Goal: Check status: Check status

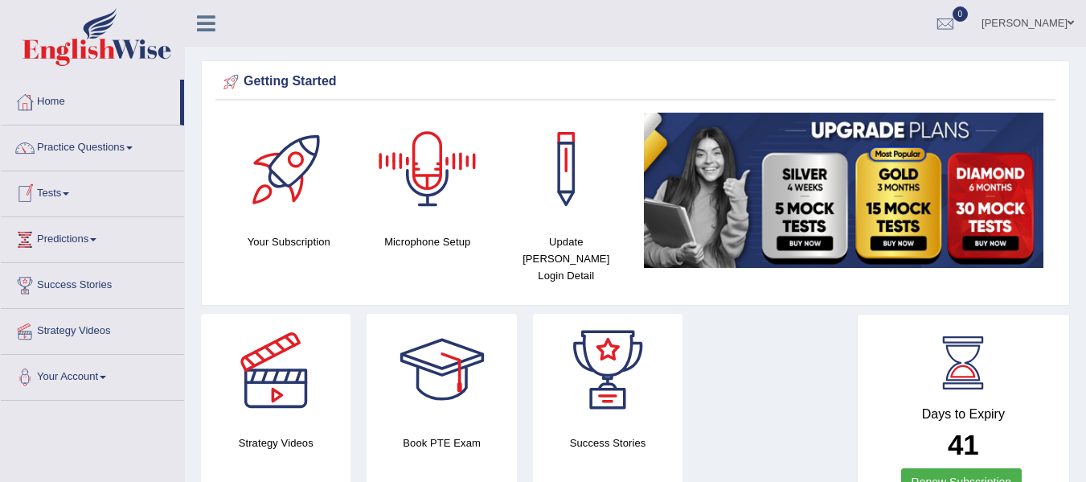
click at [55, 198] on link "Tests" at bounding box center [92, 191] width 183 height 40
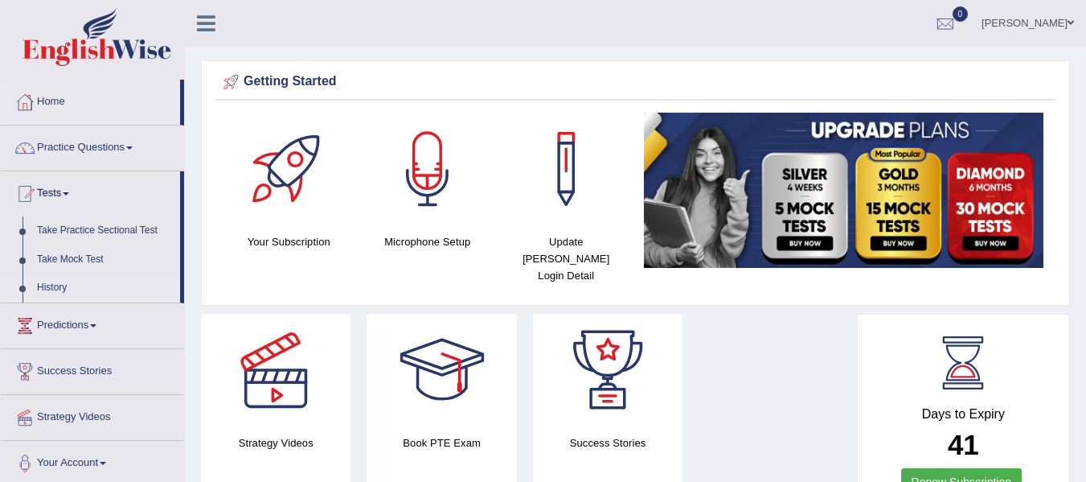
click at [58, 285] on link "History" at bounding box center [105, 287] width 150 height 29
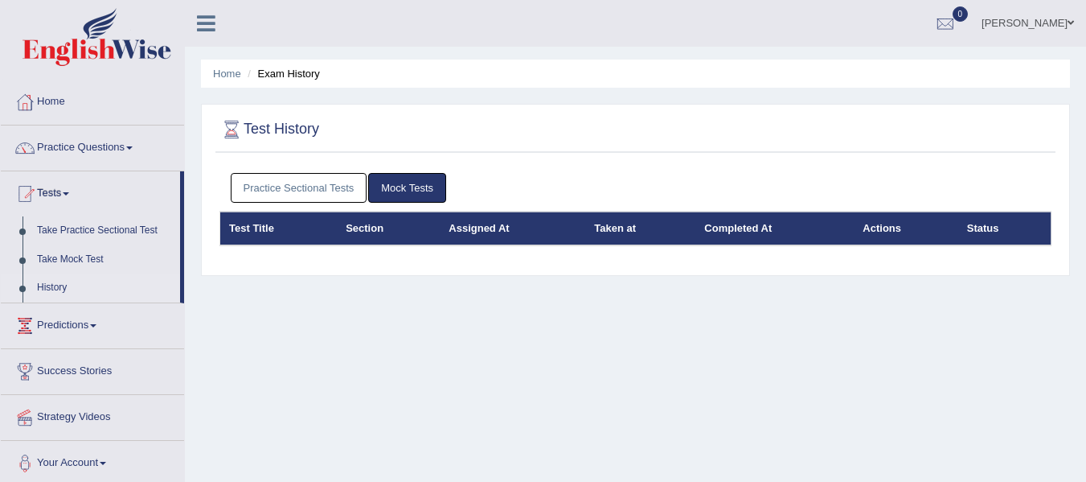
click at [332, 182] on link "Practice Sectional Tests" at bounding box center [299, 188] width 137 height 30
click at [311, 189] on link "Practice Sectional Tests" at bounding box center [299, 188] width 137 height 30
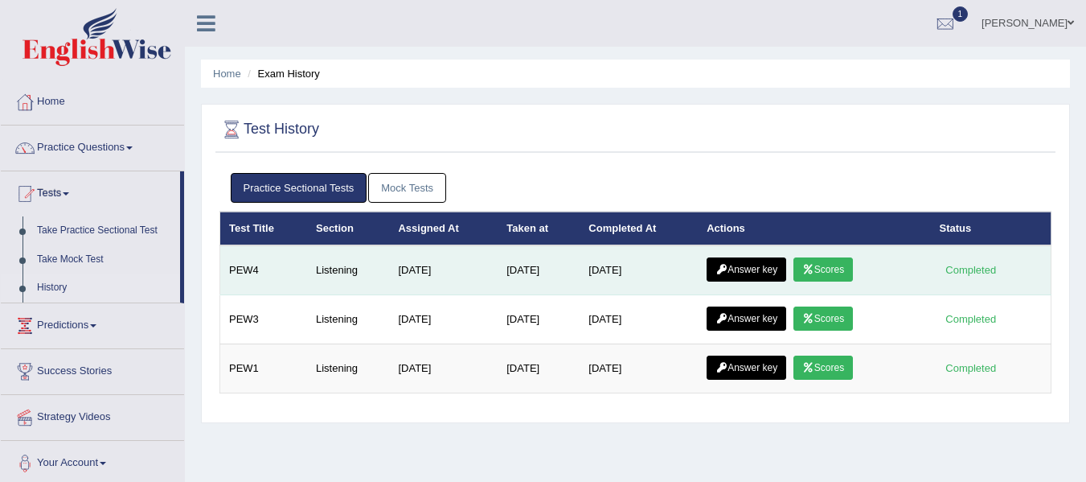
click at [830, 269] on link "Scores" at bounding box center [822, 269] width 59 height 24
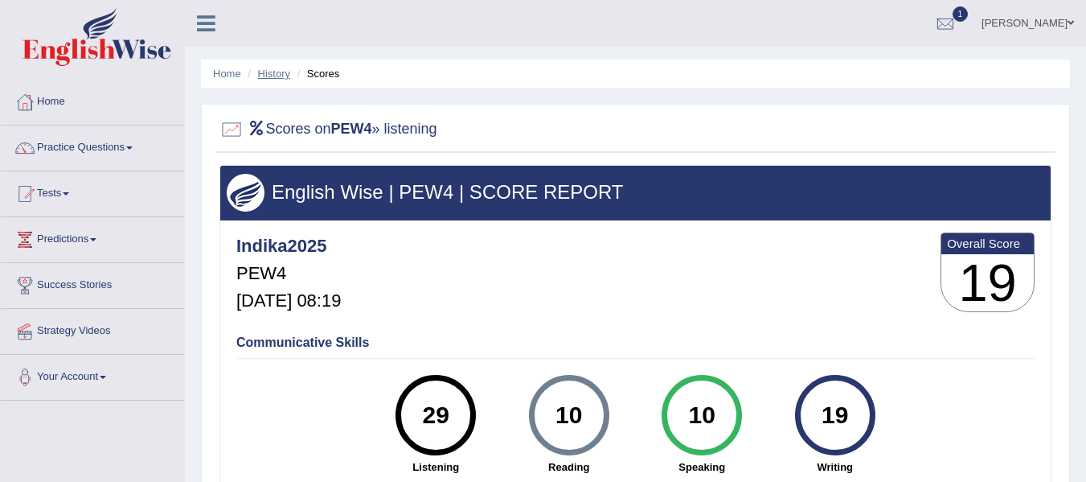
click at [277, 75] on link "History" at bounding box center [274, 74] width 32 height 12
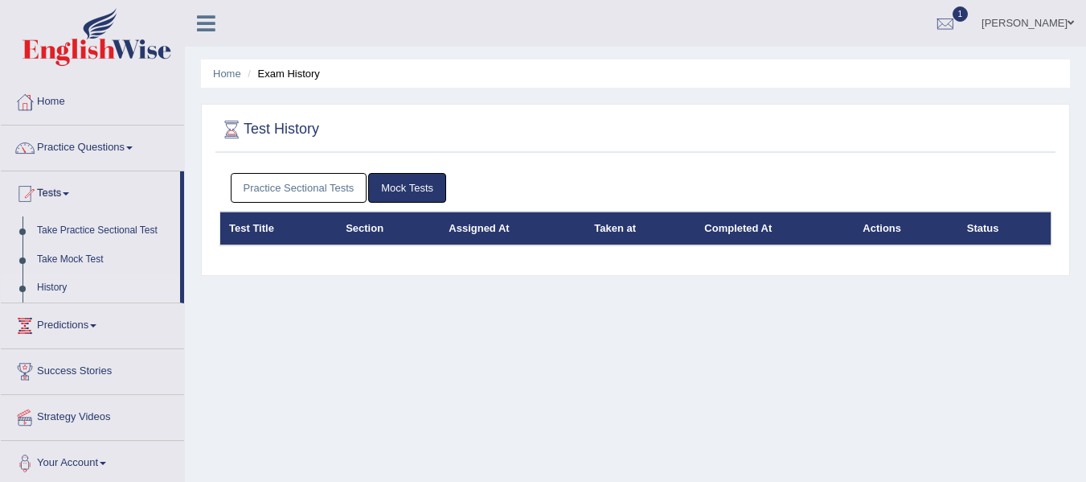
click at [307, 194] on link "Practice Sectional Tests" at bounding box center [299, 188] width 137 height 30
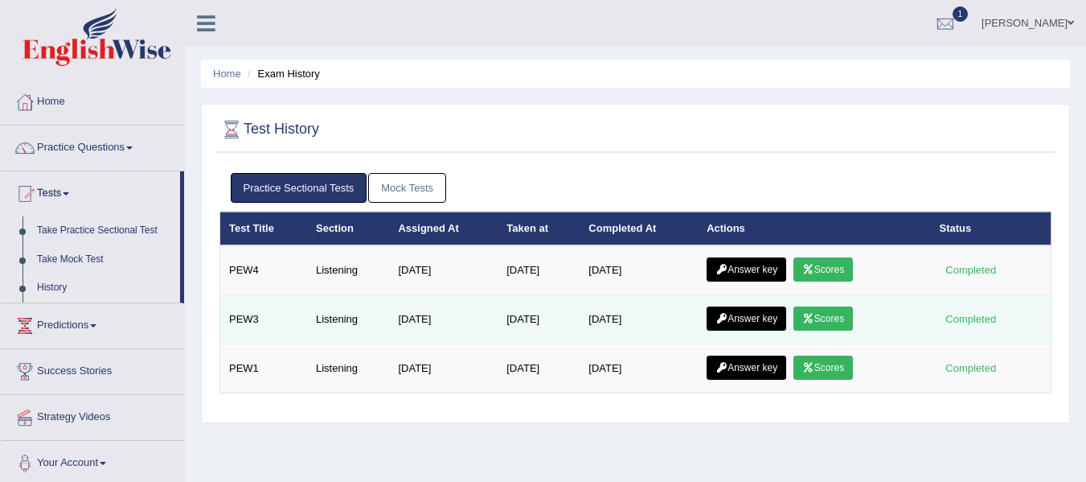
click at [822, 319] on link "Scores" at bounding box center [822, 318] width 59 height 24
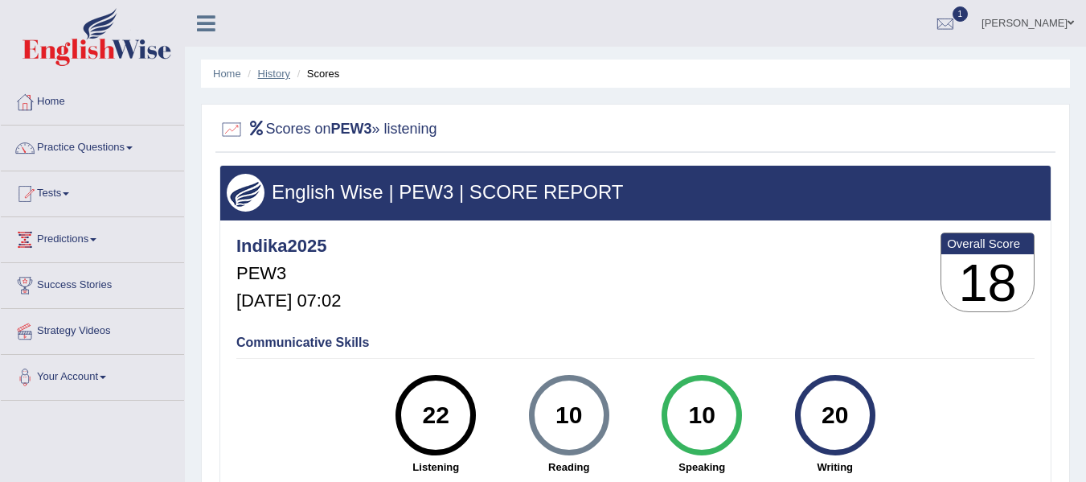
click at [279, 78] on link "History" at bounding box center [274, 74] width 32 height 12
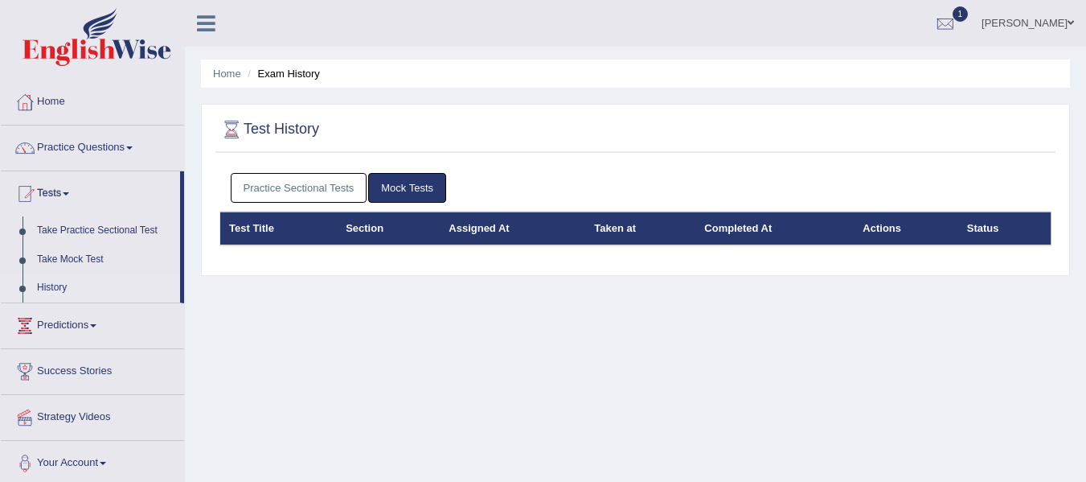
click at [277, 187] on link "Practice Sectional Tests" at bounding box center [299, 188] width 137 height 30
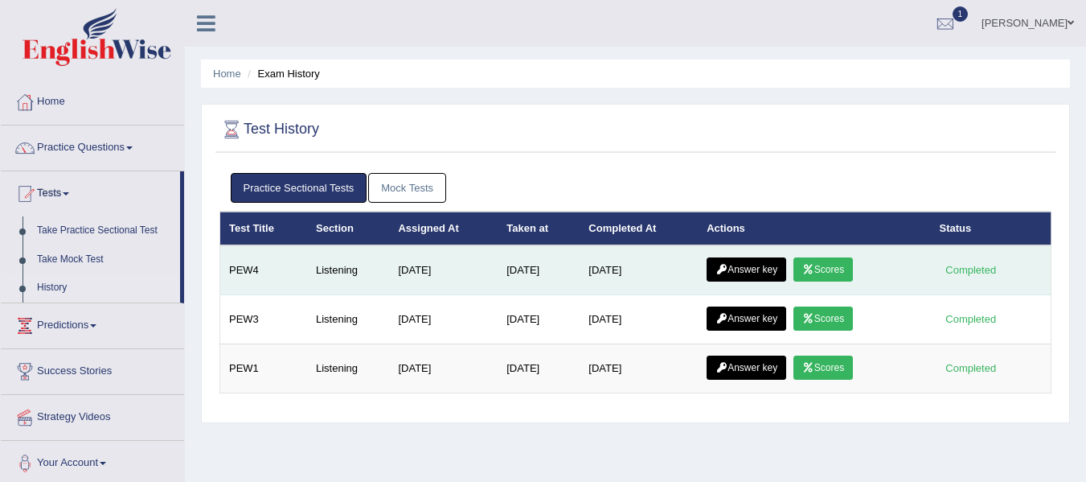
click at [831, 273] on link "Scores" at bounding box center [822, 269] width 59 height 24
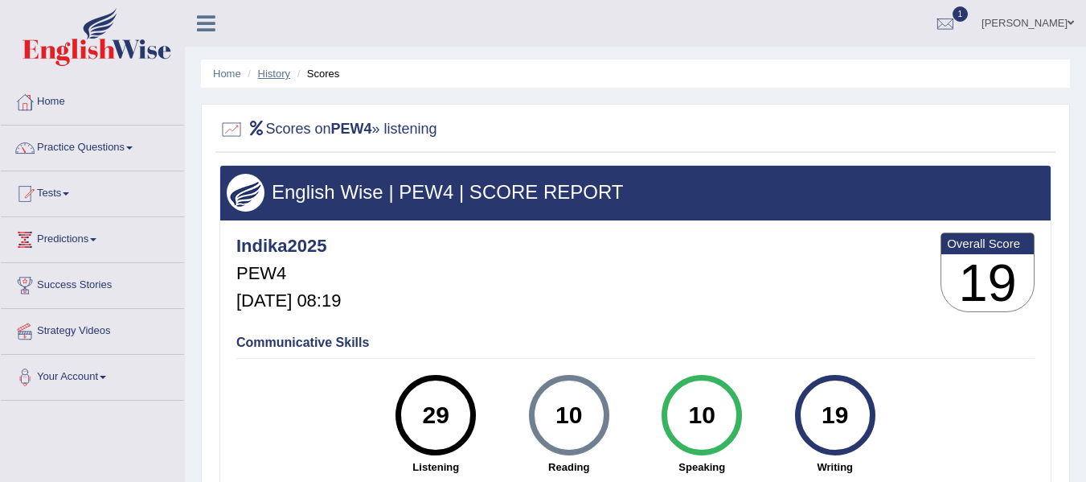
click at [273, 78] on link "History" at bounding box center [274, 74] width 32 height 12
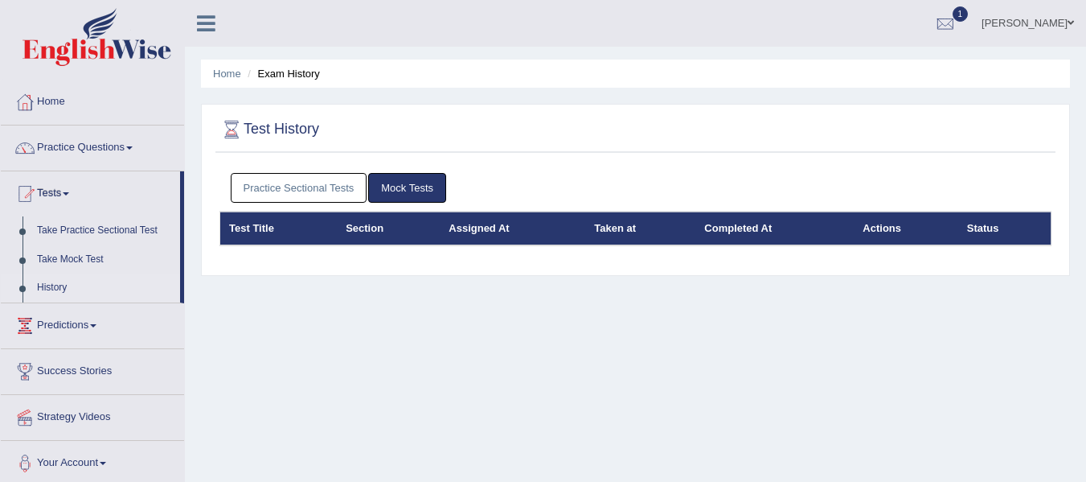
click at [320, 187] on link "Practice Sectional Tests" at bounding box center [299, 188] width 137 height 30
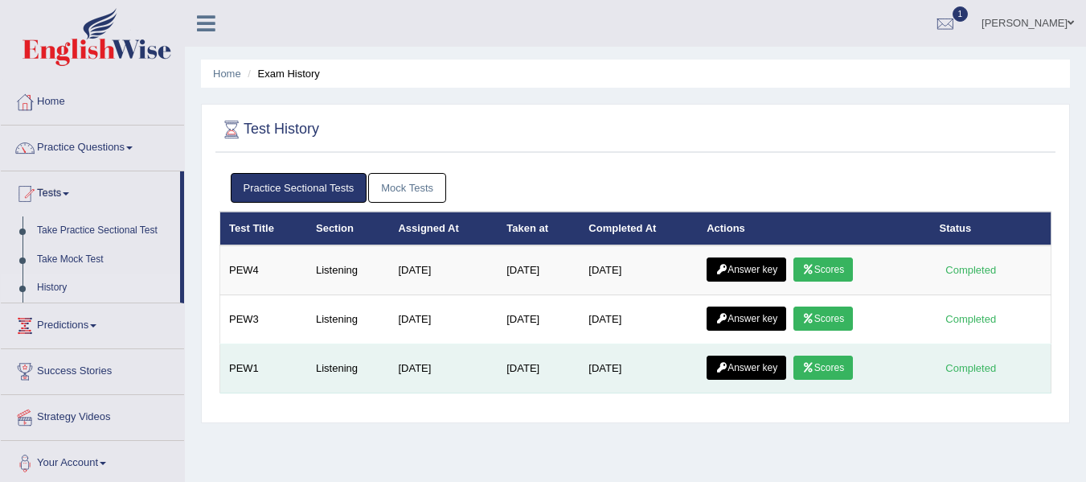
click at [826, 369] on link "Scores" at bounding box center [822, 367] width 59 height 24
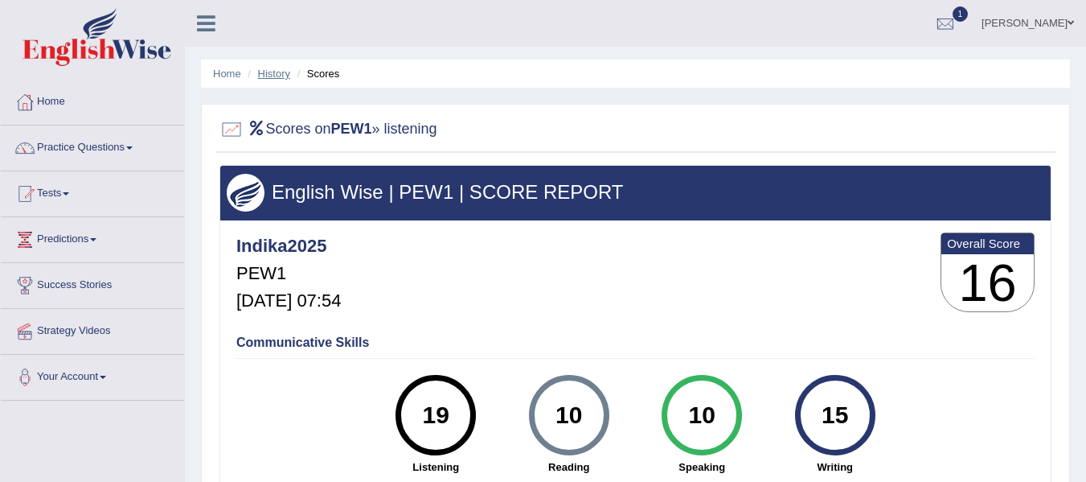
click at [281, 79] on link "History" at bounding box center [274, 74] width 32 height 12
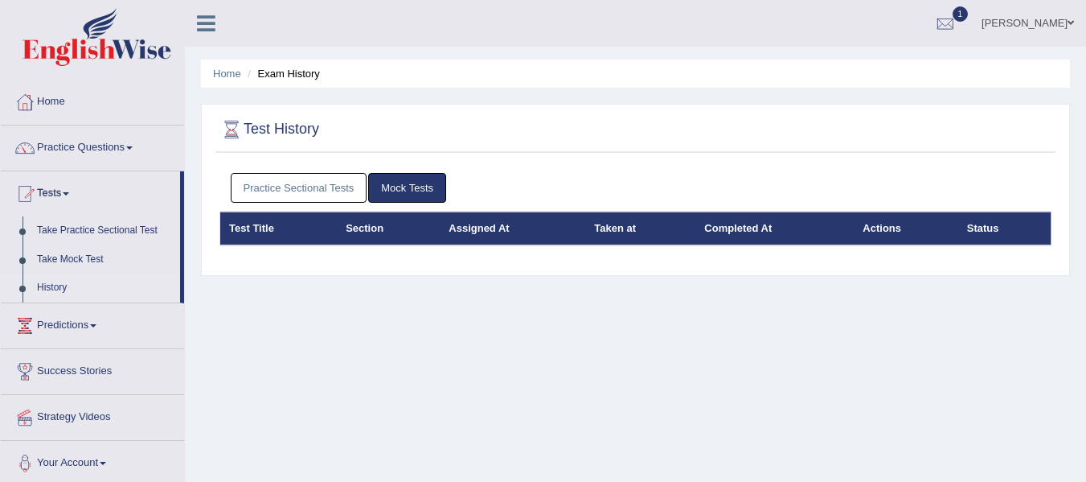
click at [330, 192] on link "Practice Sectional Tests" at bounding box center [299, 188] width 137 height 30
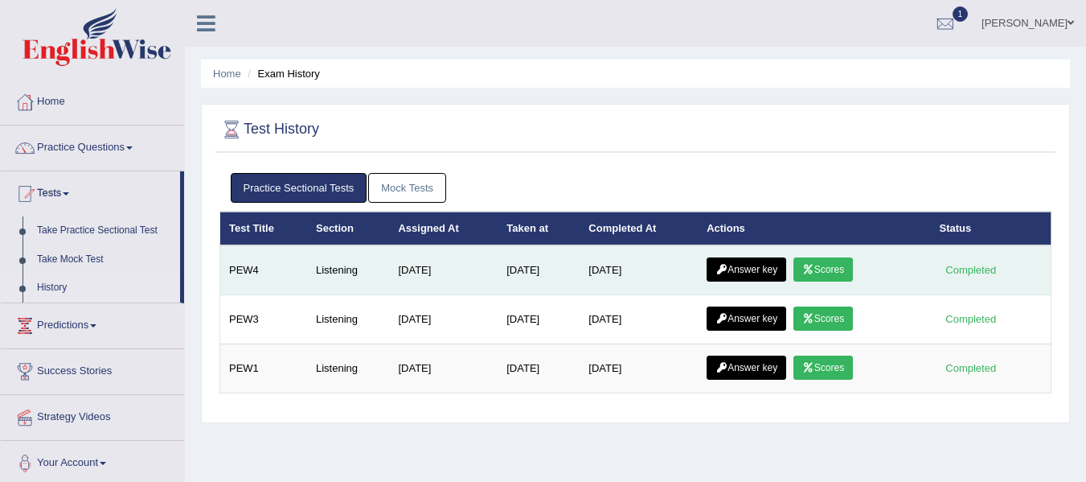
click at [841, 263] on link "Scores" at bounding box center [822, 269] width 59 height 24
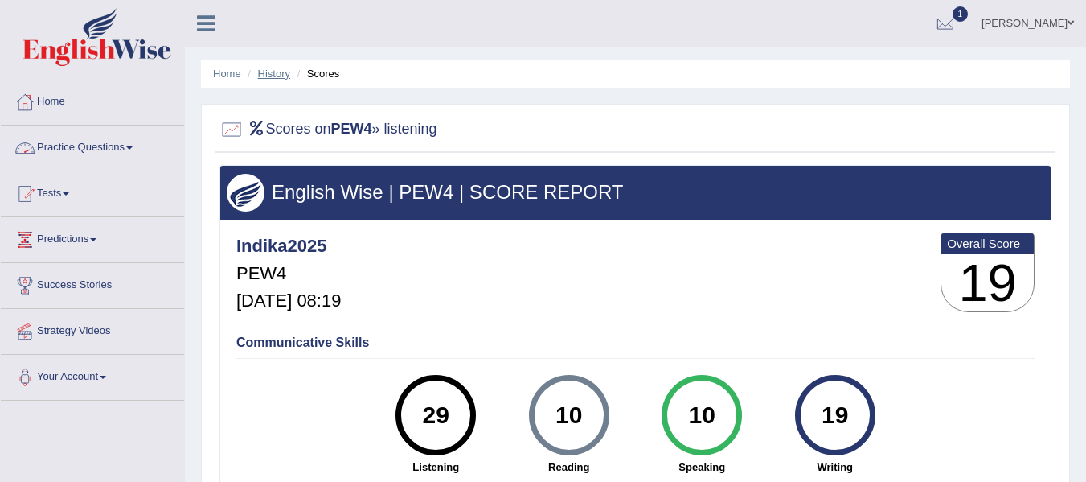
click at [264, 75] on link "History" at bounding box center [274, 74] width 32 height 12
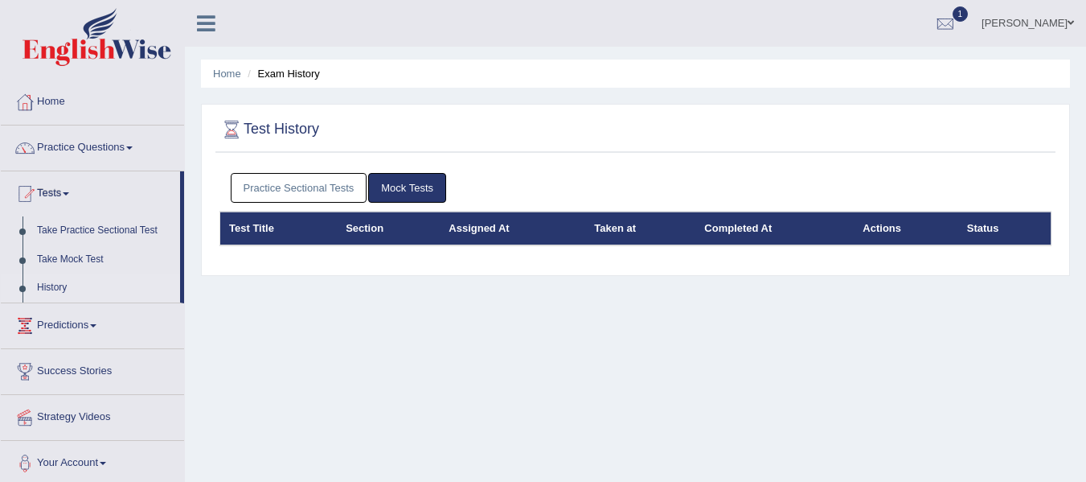
click at [303, 184] on link "Practice Sectional Tests" at bounding box center [299, 188] width 137 height 30
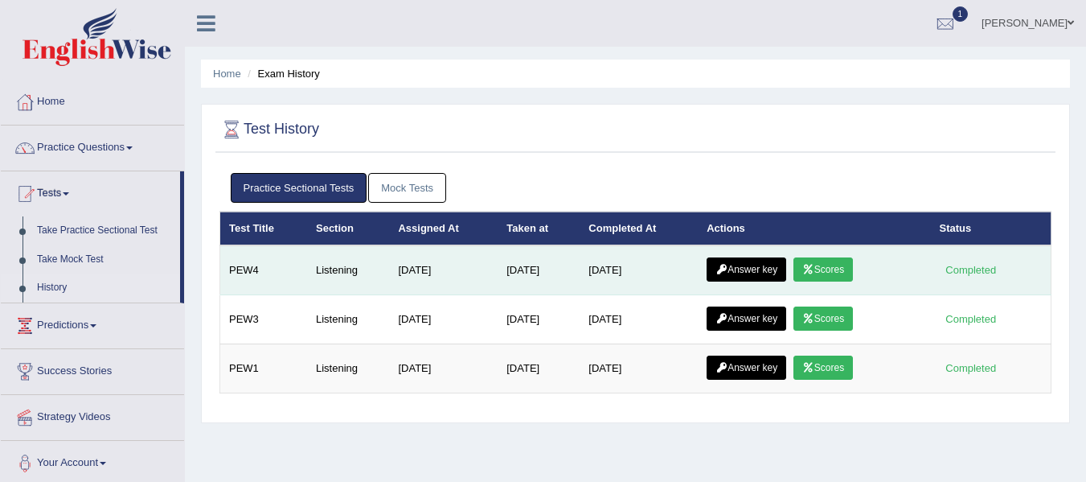
click at [759, 270] on link "Answer key" at bounding box center [747, 269] width 80 height 24
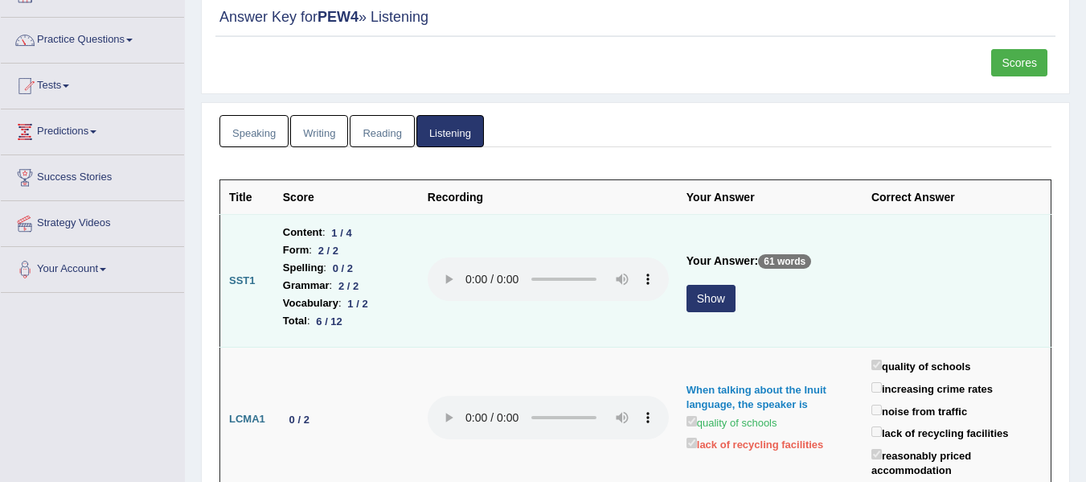
scroll to position [241, 0]
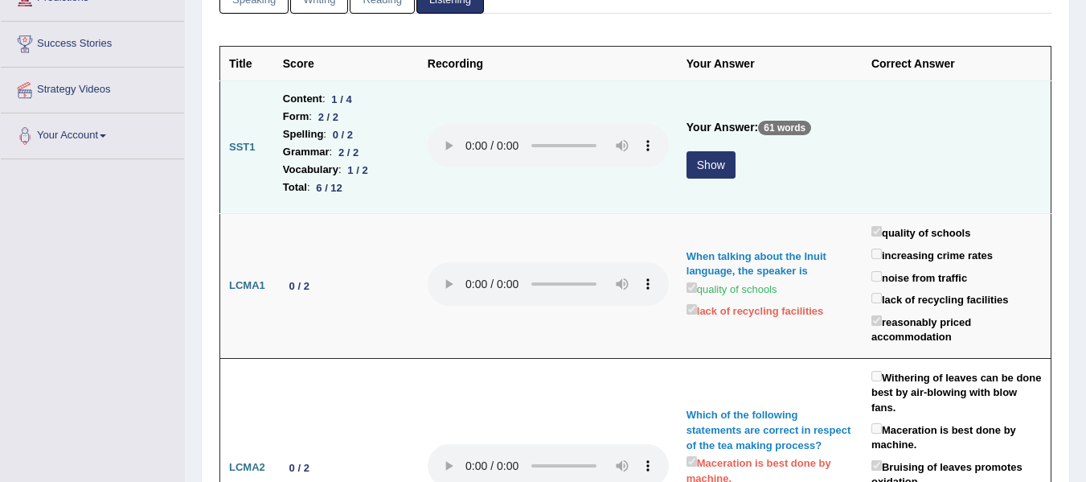
click at [716, 158] on button "Show" at bounding box center [711, 164] width 49 height 27
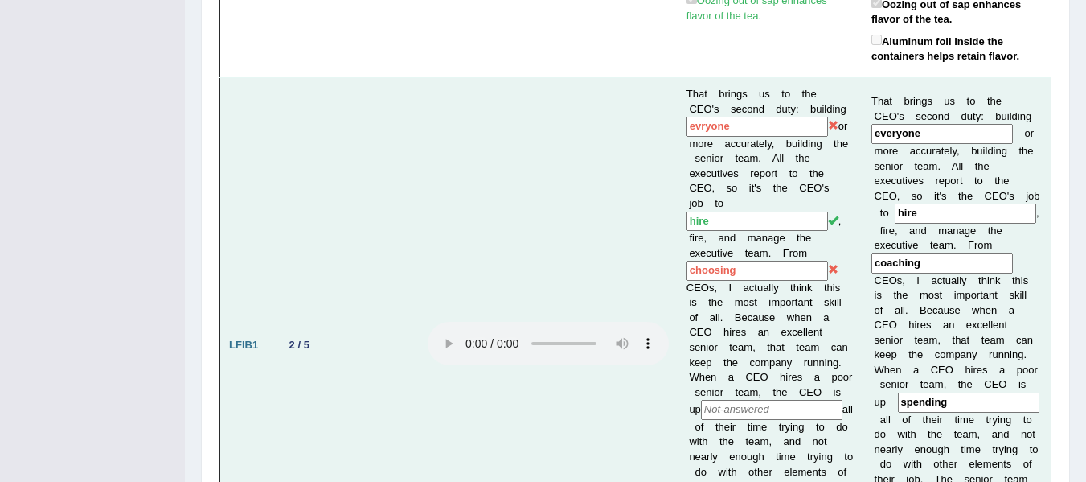
scroll to position [965, 0]
